Goal: Information Seeking & Learning: Find contact information

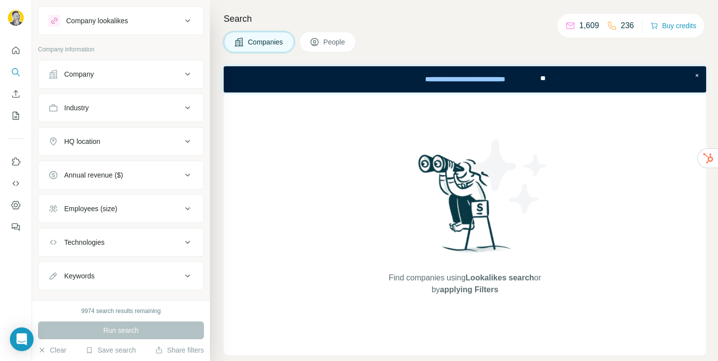
scroll to position [37, 0]
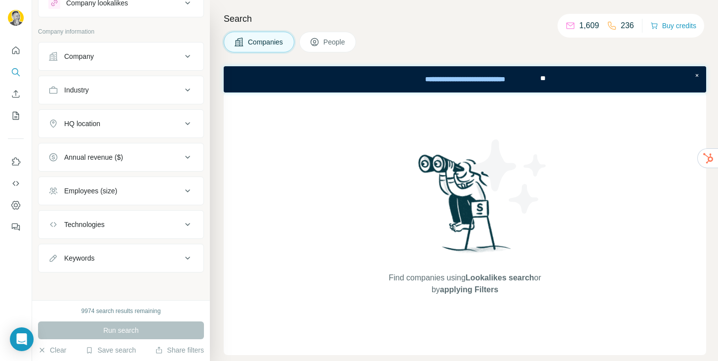
click at [182, 120] on icon at bounding box center [188, 124] width 12 height 12
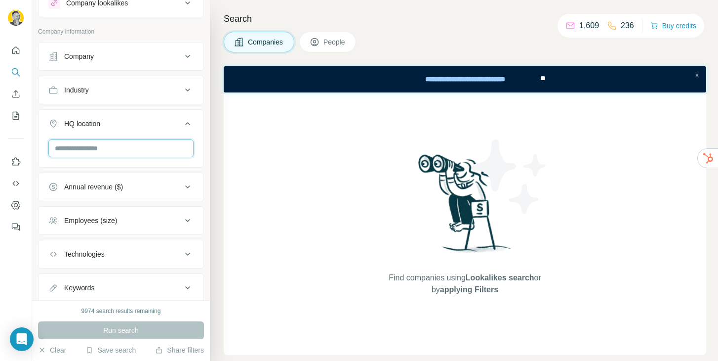
click at [147, 150] on input "text" at bounding box center [120, 148] width 145 height 18
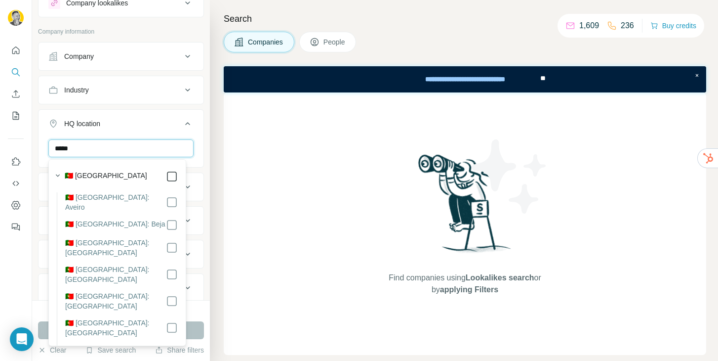
type input "*****"
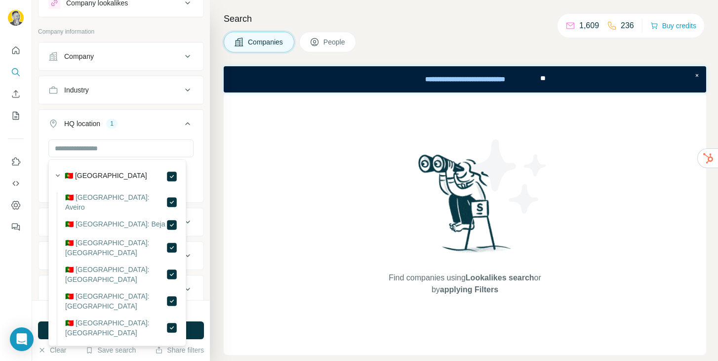
click at [182, 122] on icon at bounding box center [188, 124] width 12 height 12
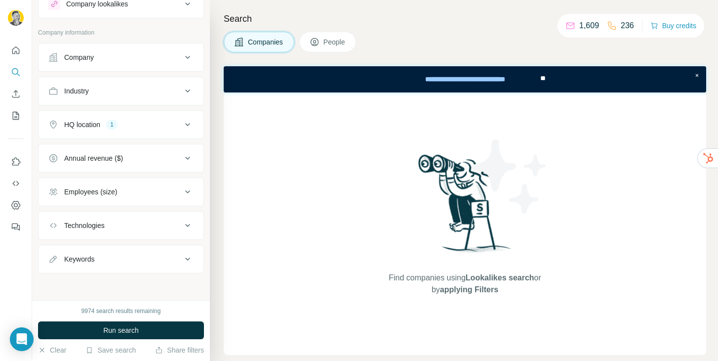
click at [182, 161] on icon at bounding box center [188, 158] width 12 height 12
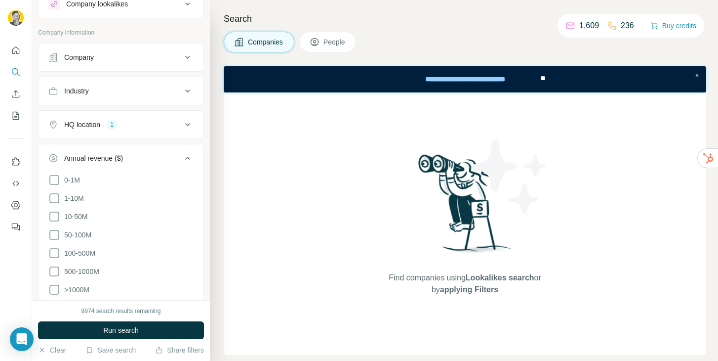
scroll to position [36, 0]
click at [54, 216] on icon at bounding box center [54, 217] width 12 height 12
click at [185, 158] on icon at bounding box center [187, 158] width 5 height 3
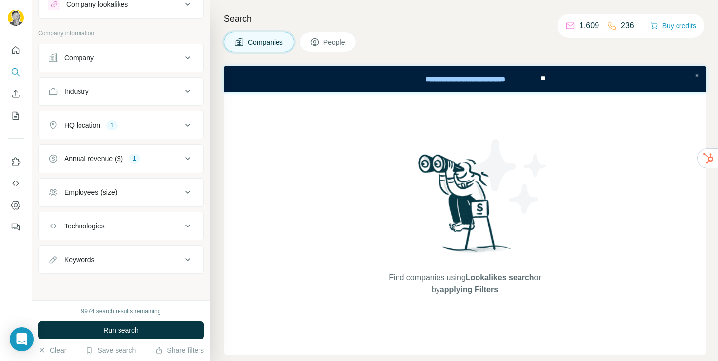
click at [182, 192] on icon at bounding box center [188, 192] width 12 height 12
click at [55, 232] on icon at bounding box center [54, 232] width 12 height 12
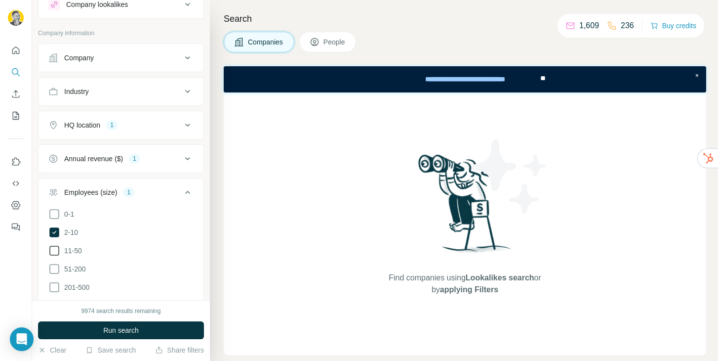
click at [56, 250] on icon at bounding box center [54, 251] width 12 height 12
click at [57, 232] on icon at bounding box center [54, 232] width 10 height 10
click at [53, 269] on icon at bounding box center [54, 269] width 12 height 12
click at [182, 189] on icon at bounding box center [188, 192] width 12 height 12
click at [182, 221] on icon at bounding box center [188, 226] width 12 height 12
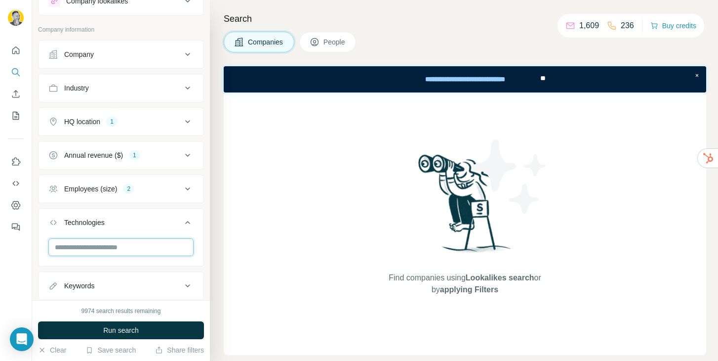
click at [110, 251] on input "text" at bounding box center [120, 247] width 145 height 18
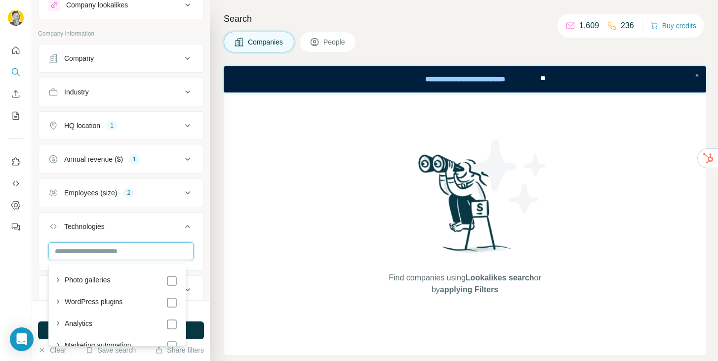
scroll to position [34, 0]
type input "*****"
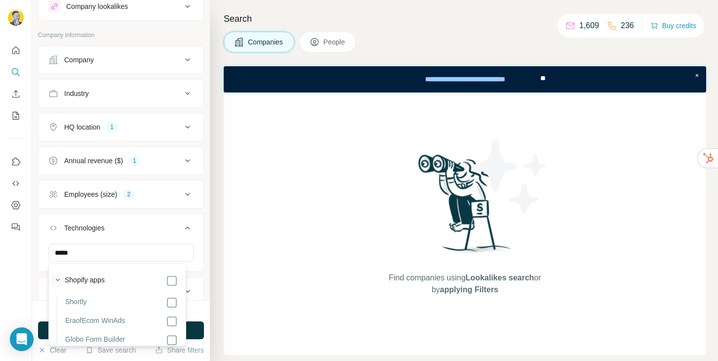
click at [59, 278] on icon "button" at bounding box center [58, 280] width 10 height 10
click at [189, 240] on button "Technologies 1" at bounding box center [121, 230] width 165 height 28
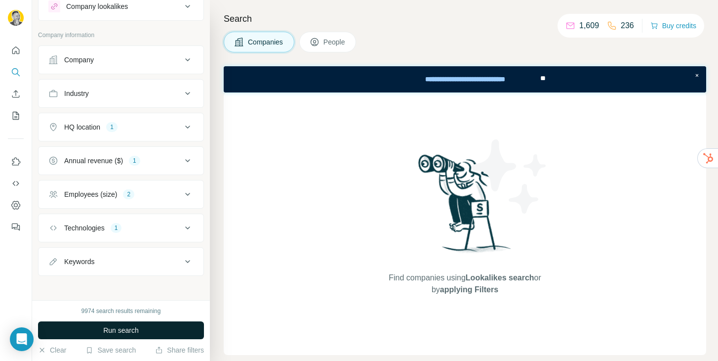
click at [136, 328] on span "Run search" at bounding box center [121, 330] width 36 height 10
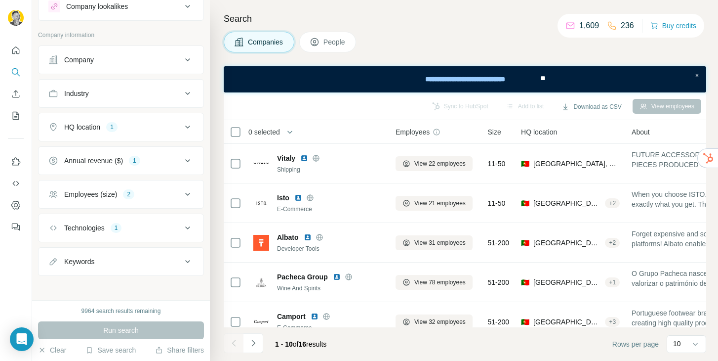
scroll to position [37, 0]
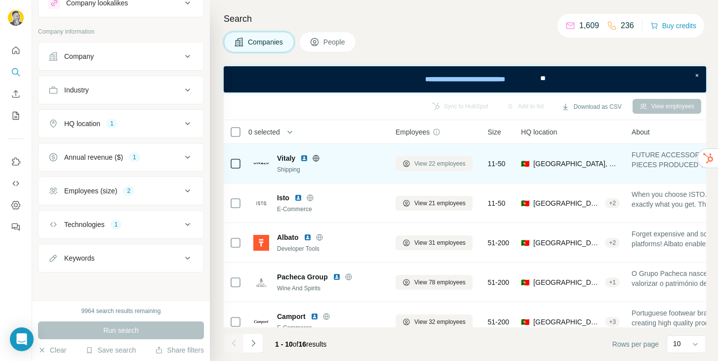
click at [428, 166] on span "View 22 employees" at bounding box center [439, 163] width 51 height 9
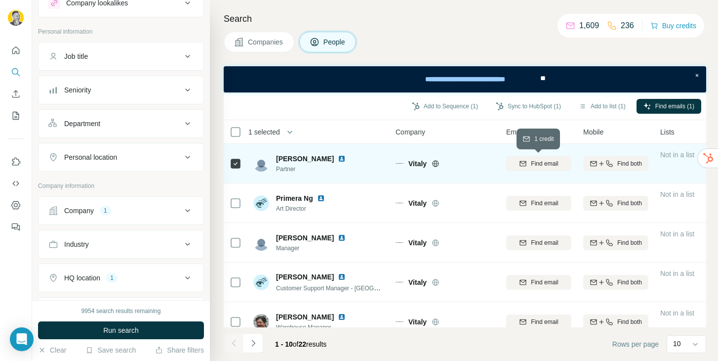
click at [543, 164] on span "Find email" at bounding box center [544, 163] width 27 height 9
click at [300, 161] on span "[PERSON_NAME]" at bounding box center [305, 159] width 58 height 10
